Goal: Navigation & Orientation: Understand site structure

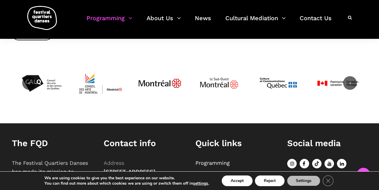
scroll to position [92, 0]
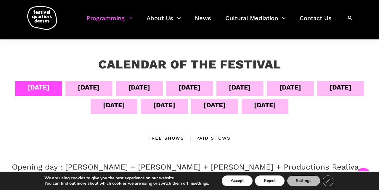
click at [100, 85] on div "Sept 05" at bounding box center [89, 87] width 22 height 10
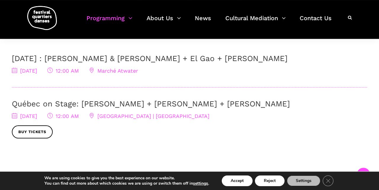
scroll to position [185, 0]
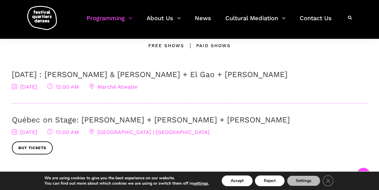
click at [216, 45] on div "Paid shows" at bounding box center [207, 45] width 47 height 7
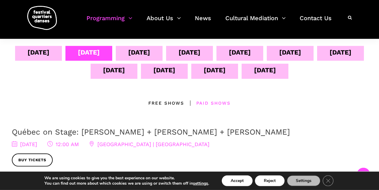
scroll to position [123, 0]
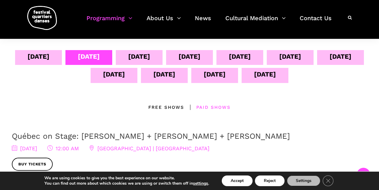
click at [150, 57] on div "Sept 06" at bounding box center [139, 56] width 22 height 10
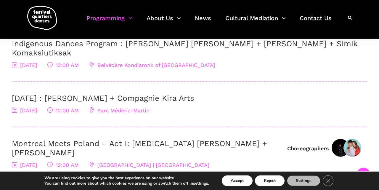
scroll to position [246, 0]
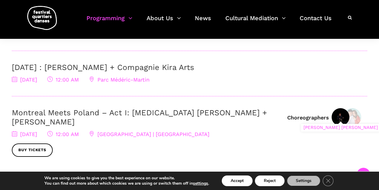
click at [341, 108] on img at bounding box center [341, 117] width 18 height 18
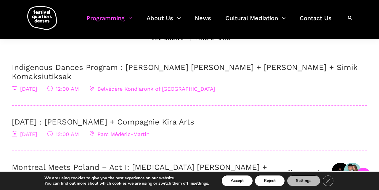
scroll to position [185, 0]
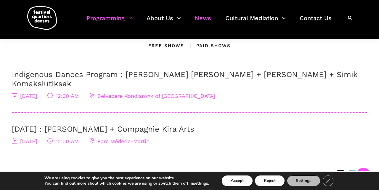
click at [204, 19] on link "News" at bounding box center [203, 21] width 16 height 17
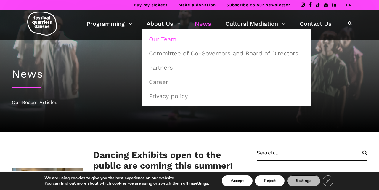
click at [167, 39] on link "Our Team" at bounding box center [226, 39] width 162 height 14
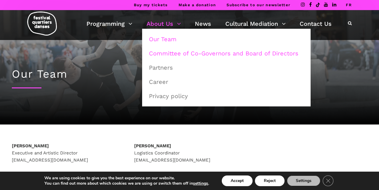
click at [171, 55] on link "Committee of Co-Governors and Board of Directors" at bounding box center [226, 54] width 162 height 14
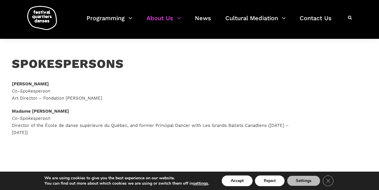
scroll to position [62, 0]
